Goal: Transaction & Acquisition: Purchase product/service

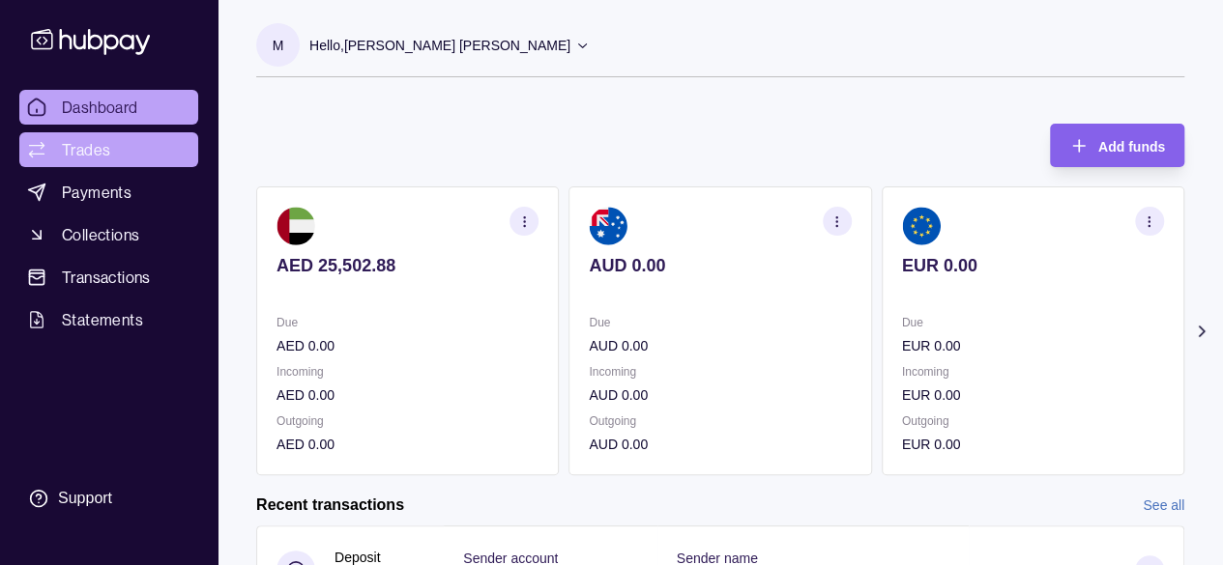
click at [85, 148] on span "Trades" at bounding box center [86, 149] width 48 height 23
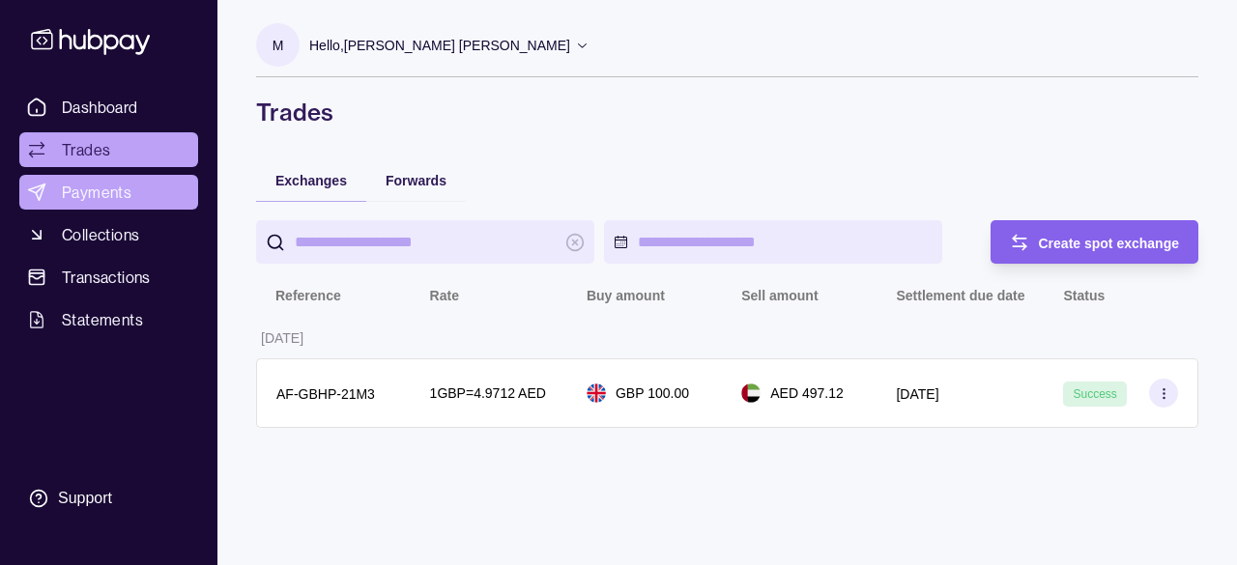
click at [74, 188] on span "Payments" at bounding box center [97, 192] width 70 height 23
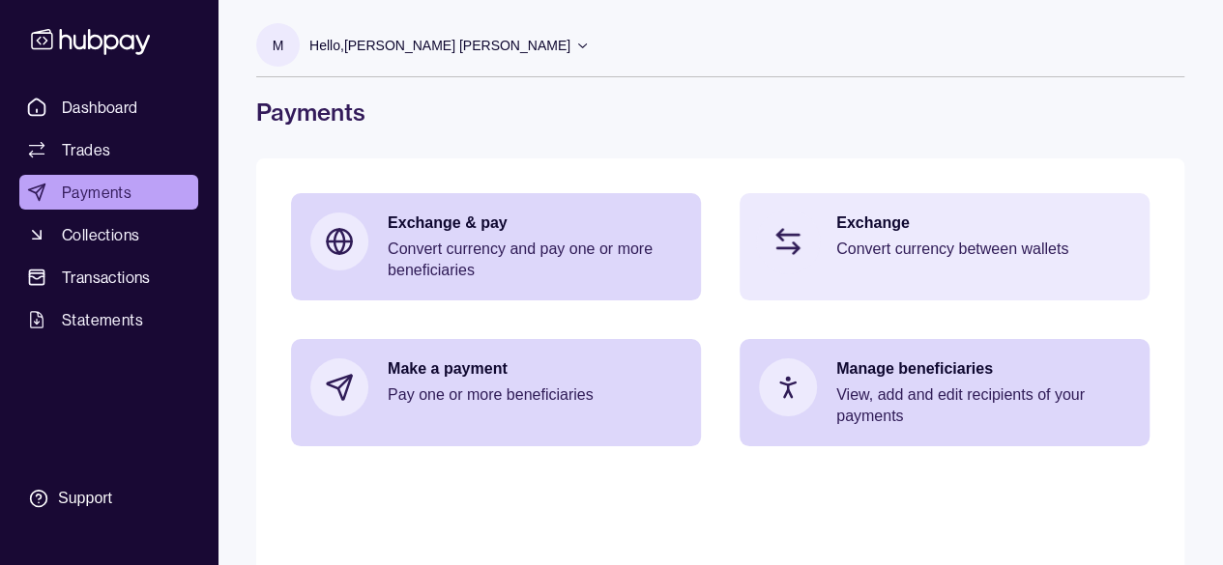
click at [887, 231] on p "Exchange" at bounding box center [983, 223] width 294 height 21
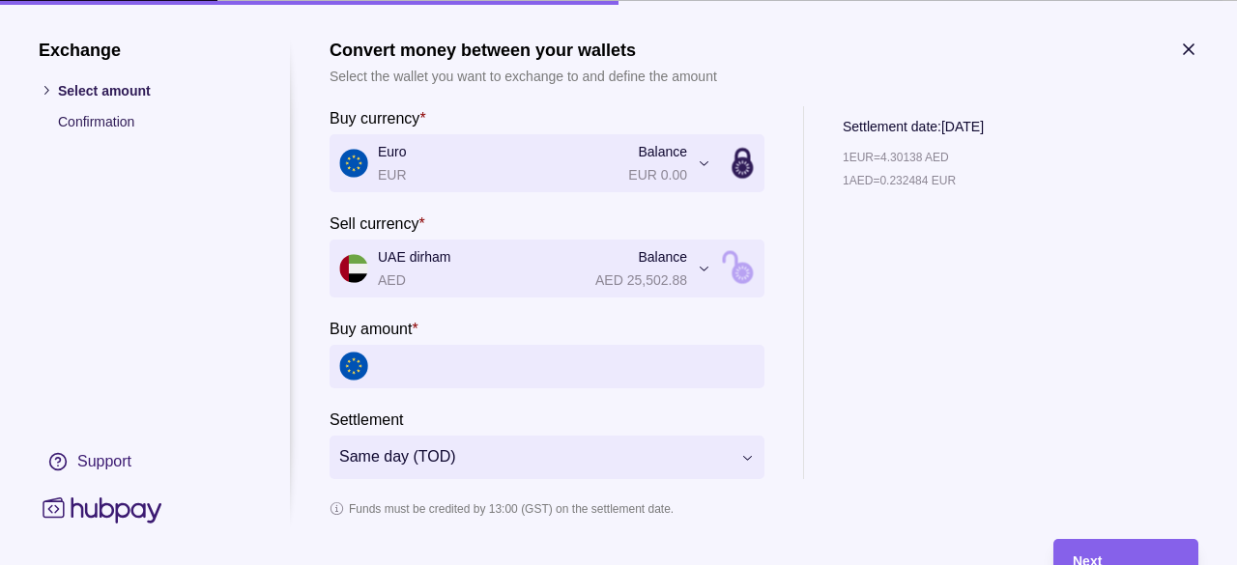
click at [434, 362] on input "Buy amount *" at bounding box center [566, 365] width 377 height 43
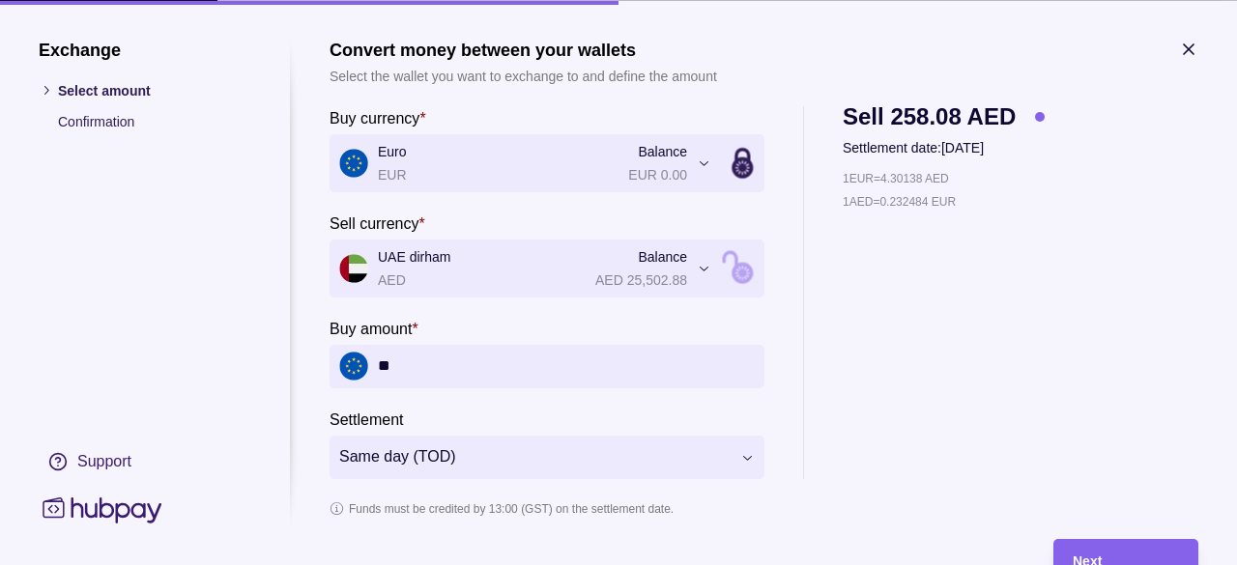
type input "*"
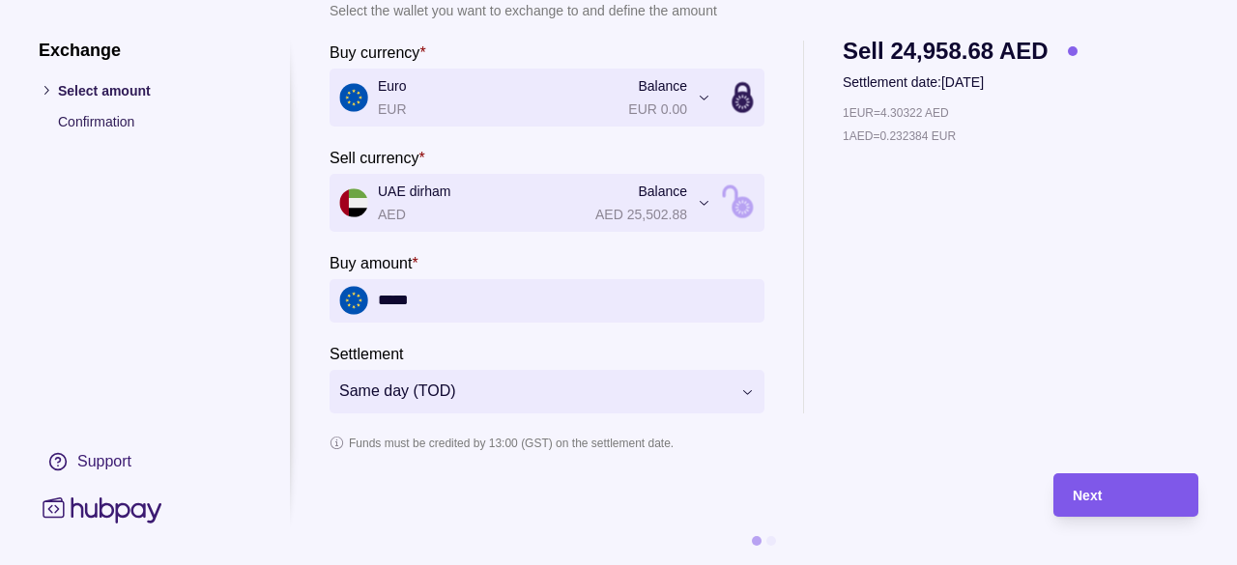
type input "*****"
click at [1076, 489] on span "Next" at bounding box center [1087, 496] width 29 height 15
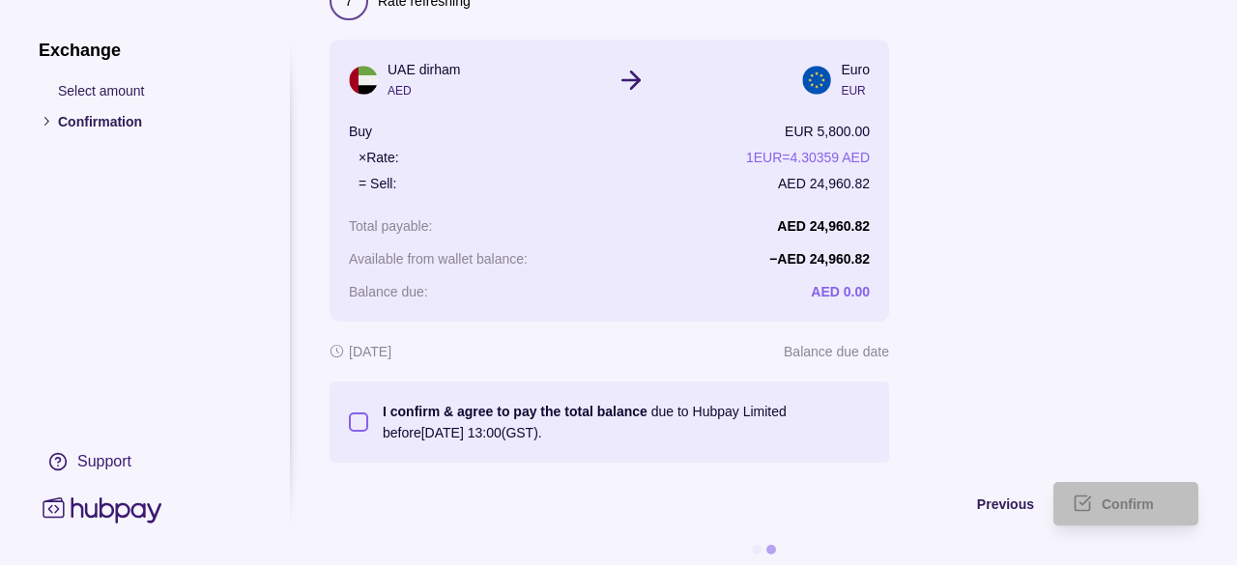
scroll to position [147, 0]
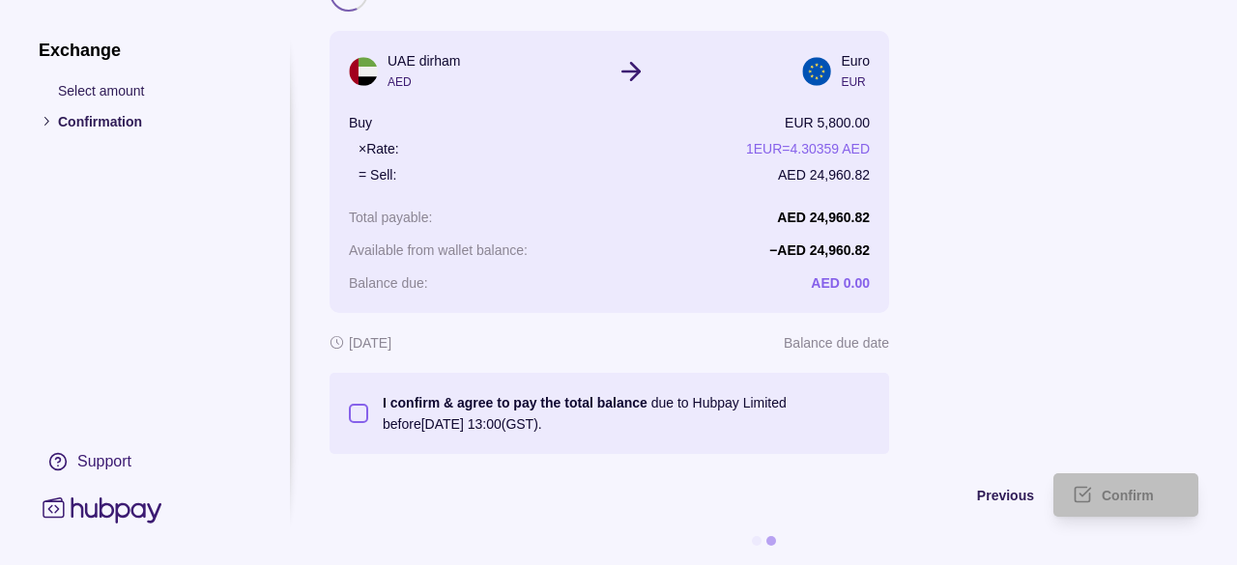
click at [351, 404] on button "I confirm & agree to pay the total balance due to Hubpay Limited before [DATE] …" at bounding box center [358, 413] width 19 height 19
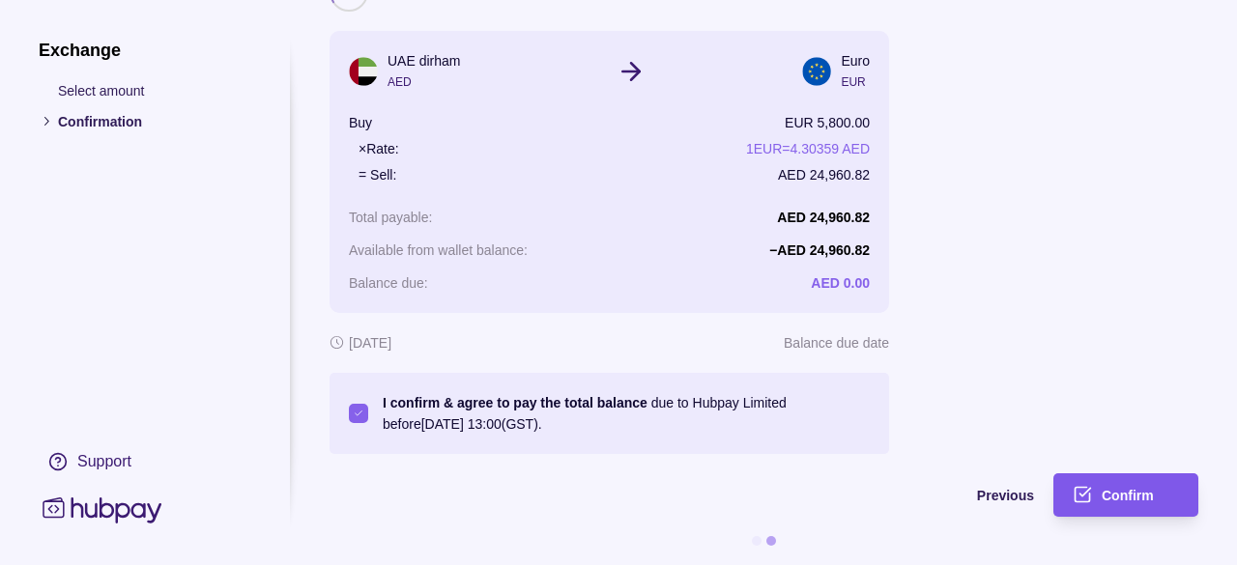
click at [1119, 489] on div "Confirm" at bounding box center [1140, 495] width 77 height 23
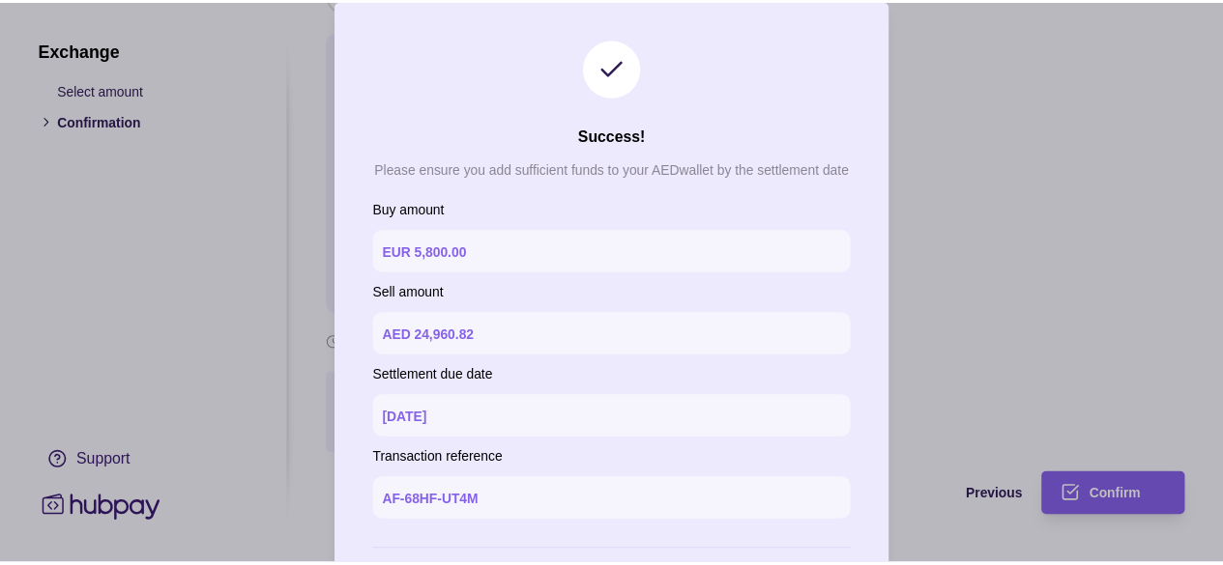
scroll to position [97, 0]
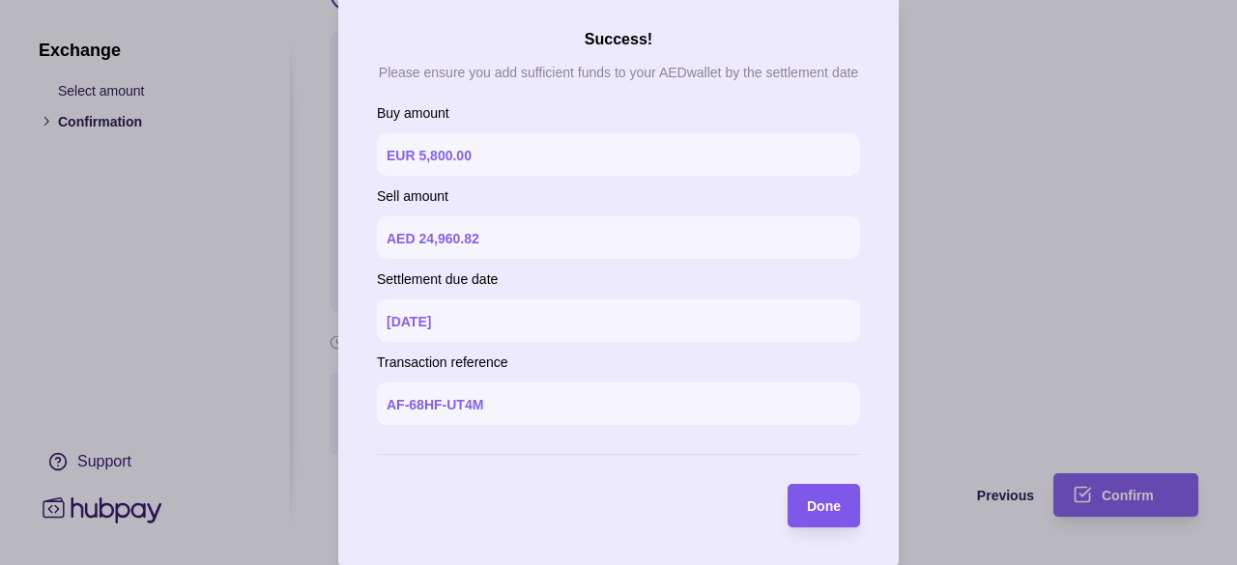
click at [822, 509] on span "Done" at bounding box center [824, 507] width 34 height 15
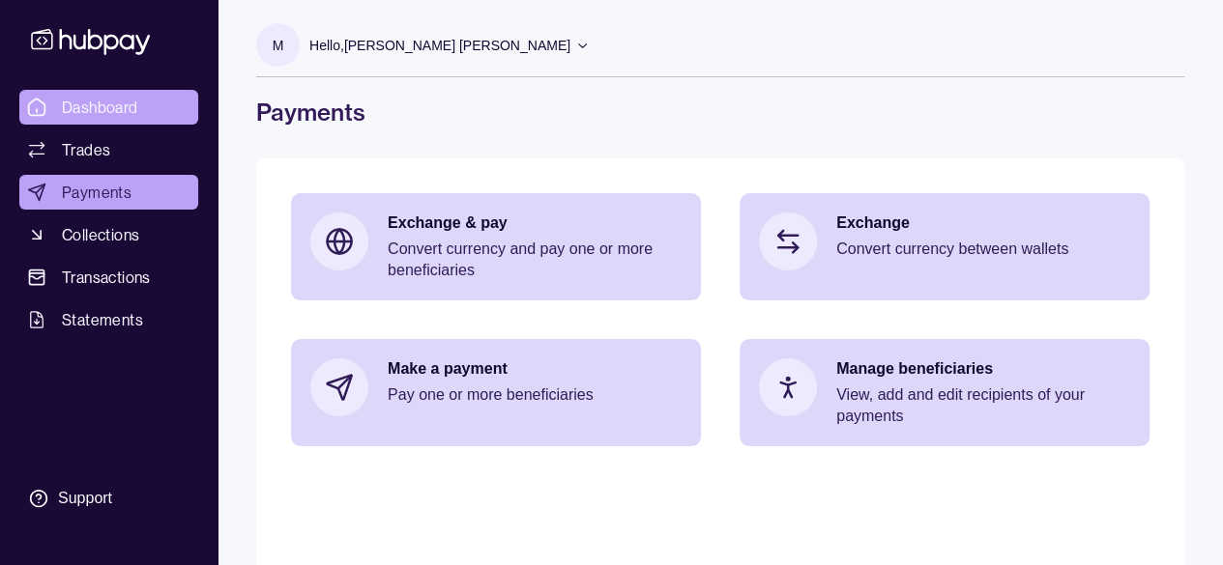
click at [96, 105] on span "Dashboard" at bounding box center [100, 107] width 76 height 23
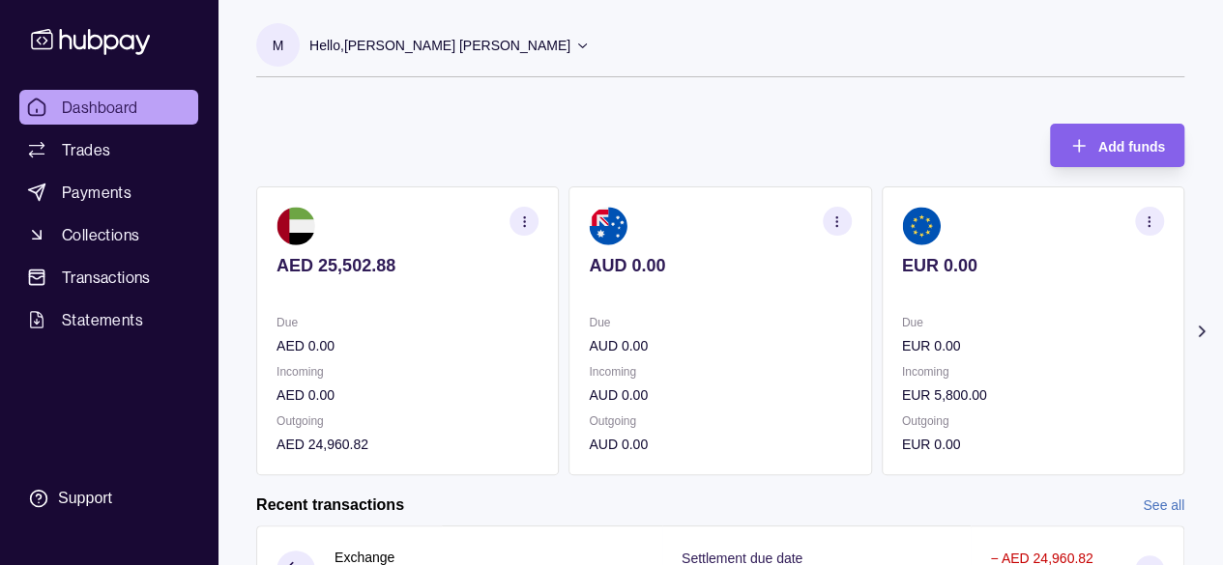
click at [387, 39] on p "Hello, [PERSON_NAME] [PERSON_NAME]" at bounding box center [439, 45] width 261 height 21
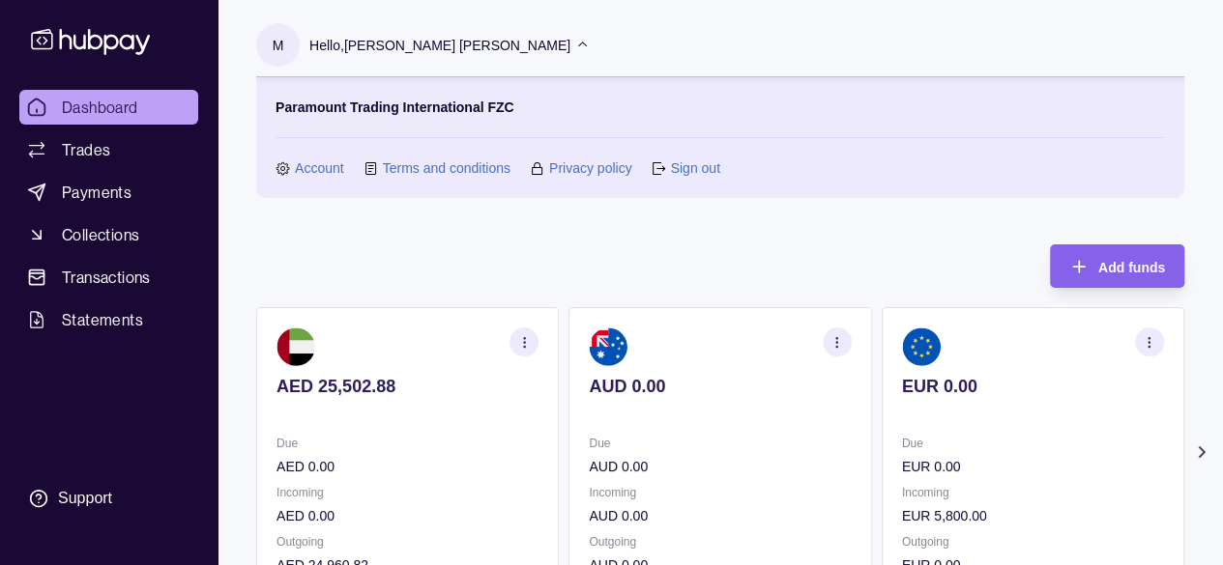
click at [693, 165] on link "Sign out" at bounding box center [694, 168] width 49 height 21
